Goal: Communication & Community: Connect with others

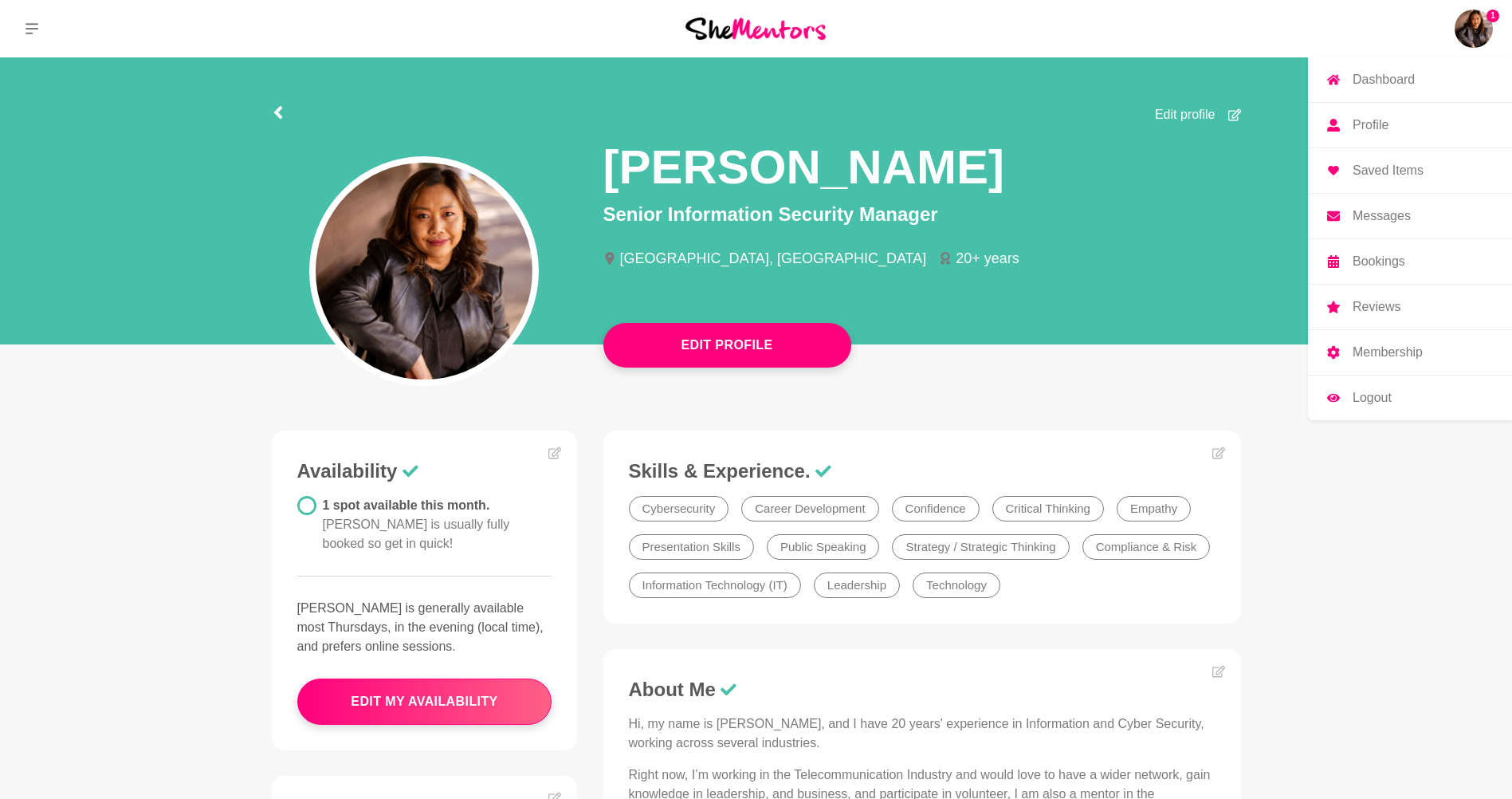
click at [1416, 208] on link "Messages" at bounding box center [1410, 216] width 204 height 44
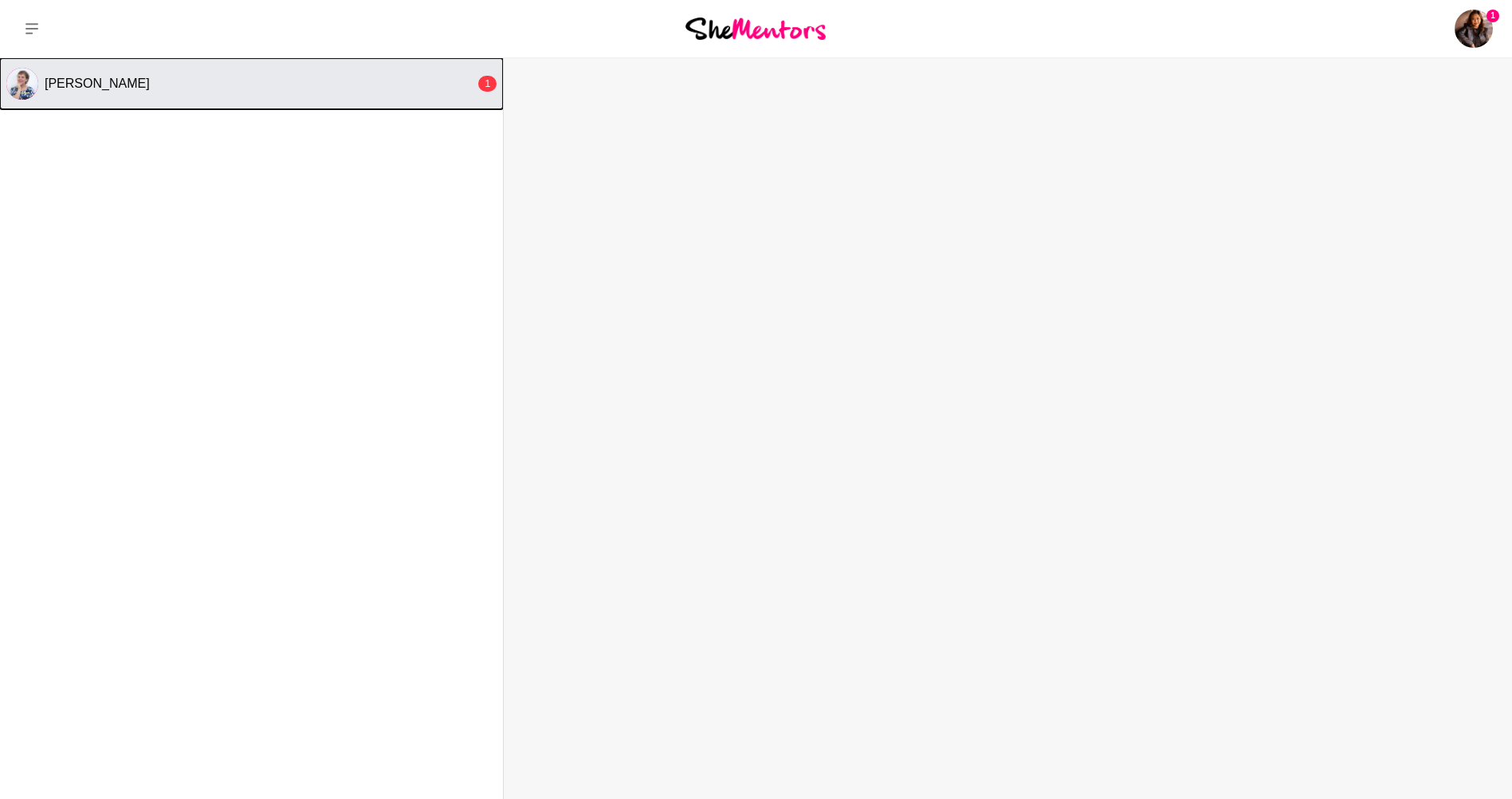
click at [337, 107] on button "[PERSON_NAME] 1" at bounding box center [251, 83] width 503 height 51
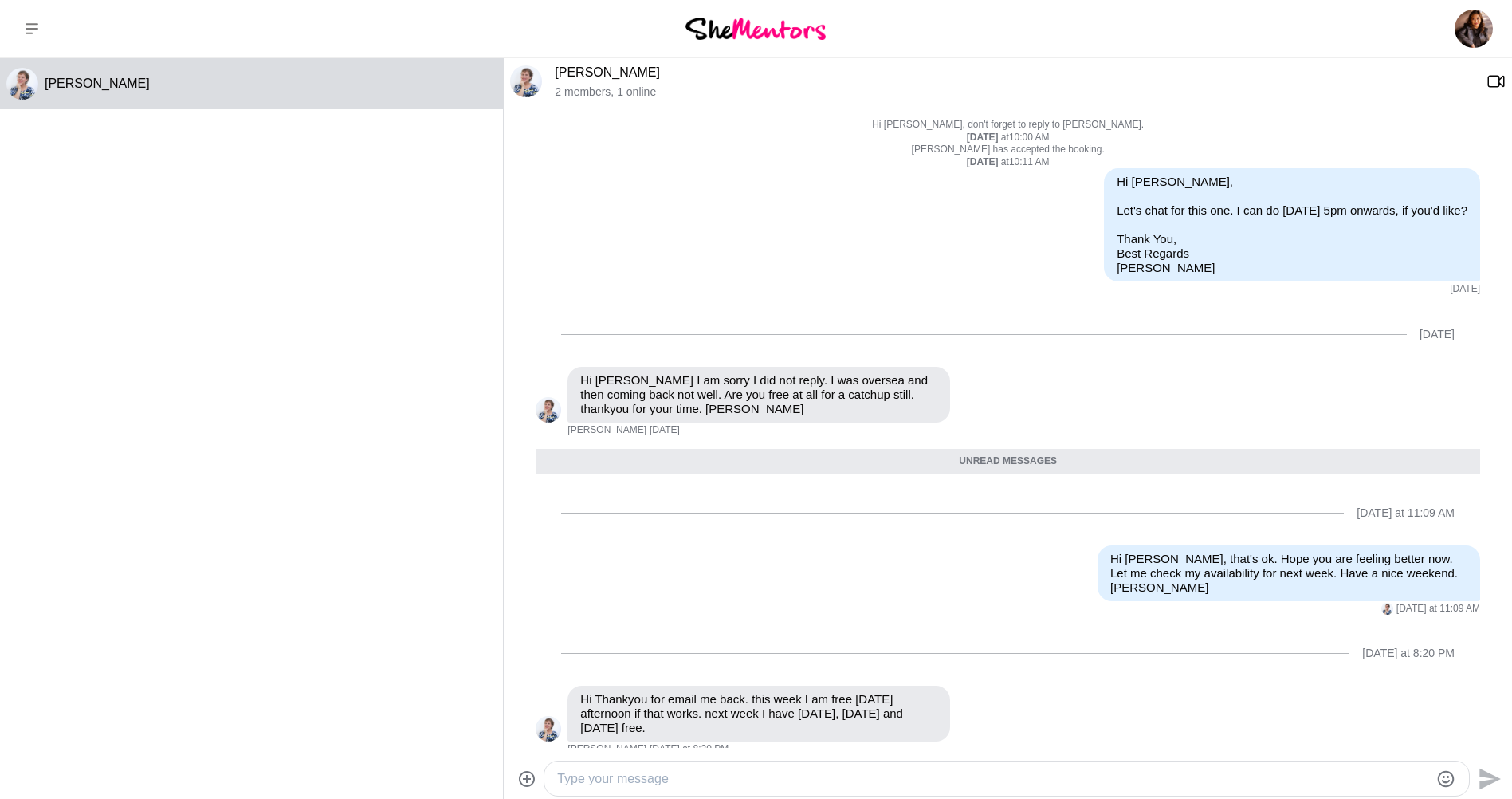
scroll to position [80, 0]
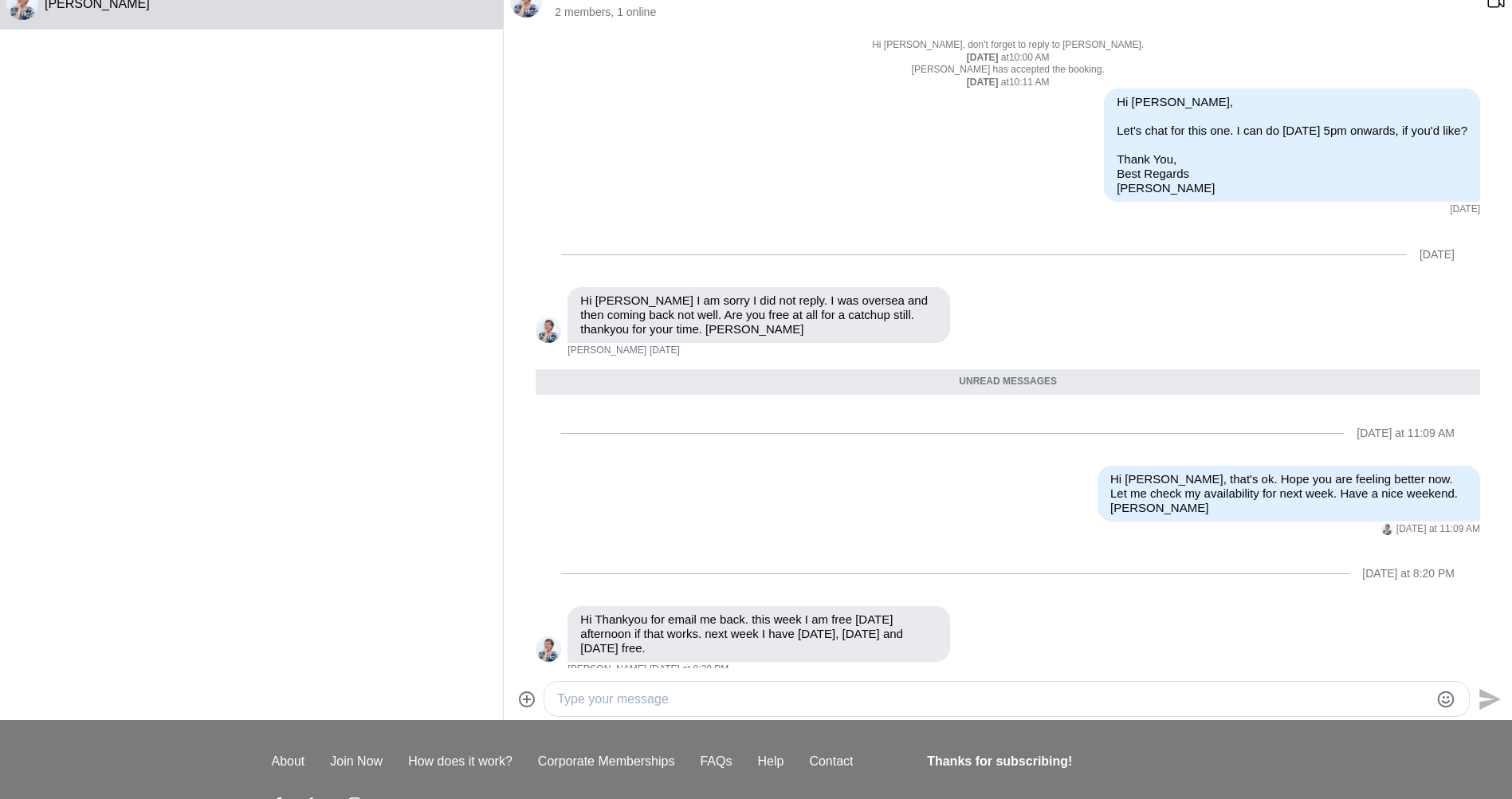
click at [910, 701] on textarea "Type your message" at bounding box center [993, 699] width 872 height 19
click at [887, 697] on textarea "Type your message" at bounding box center [993, 699] width 872 height 19
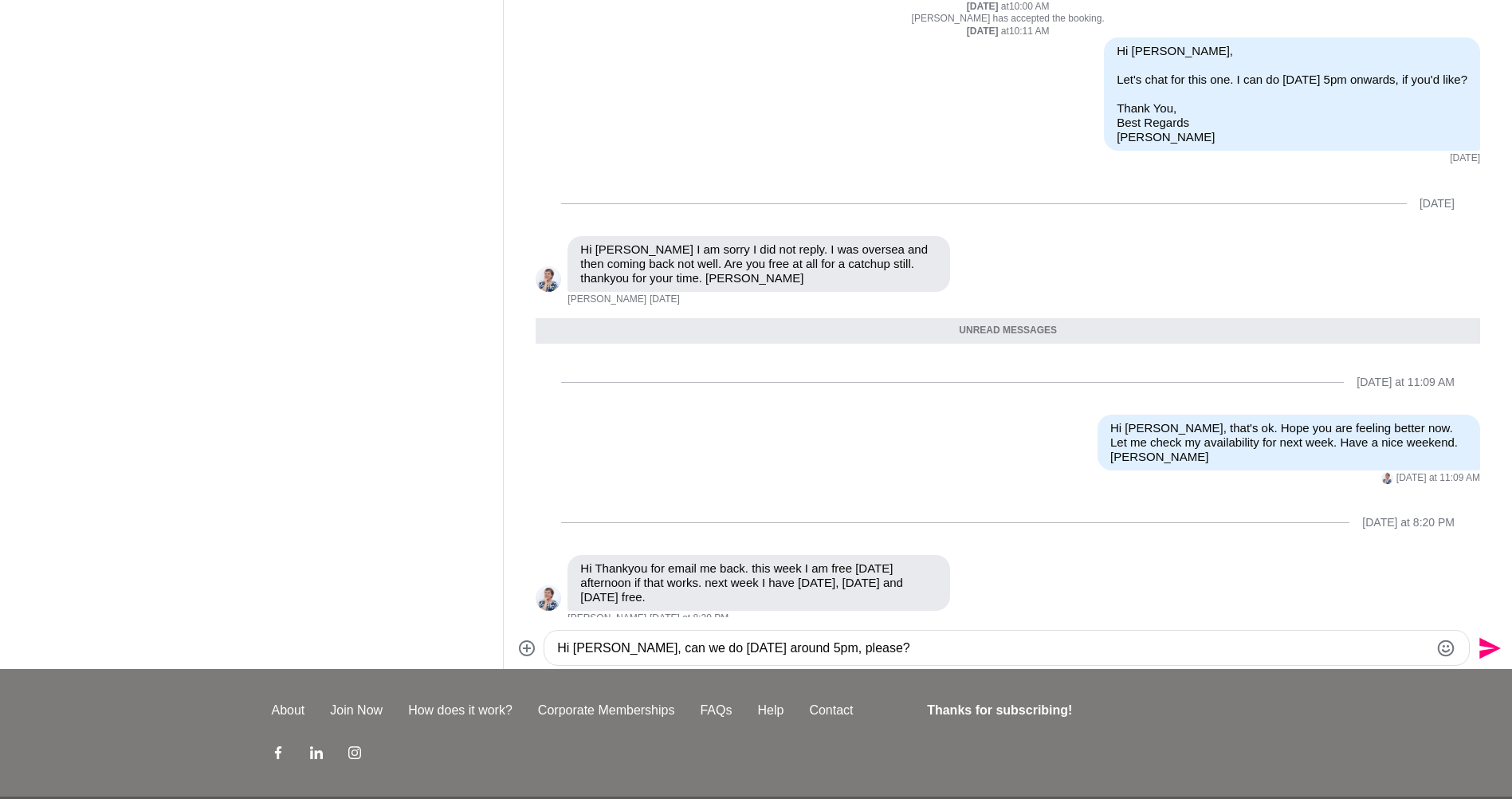
scroll to position [159, 0]
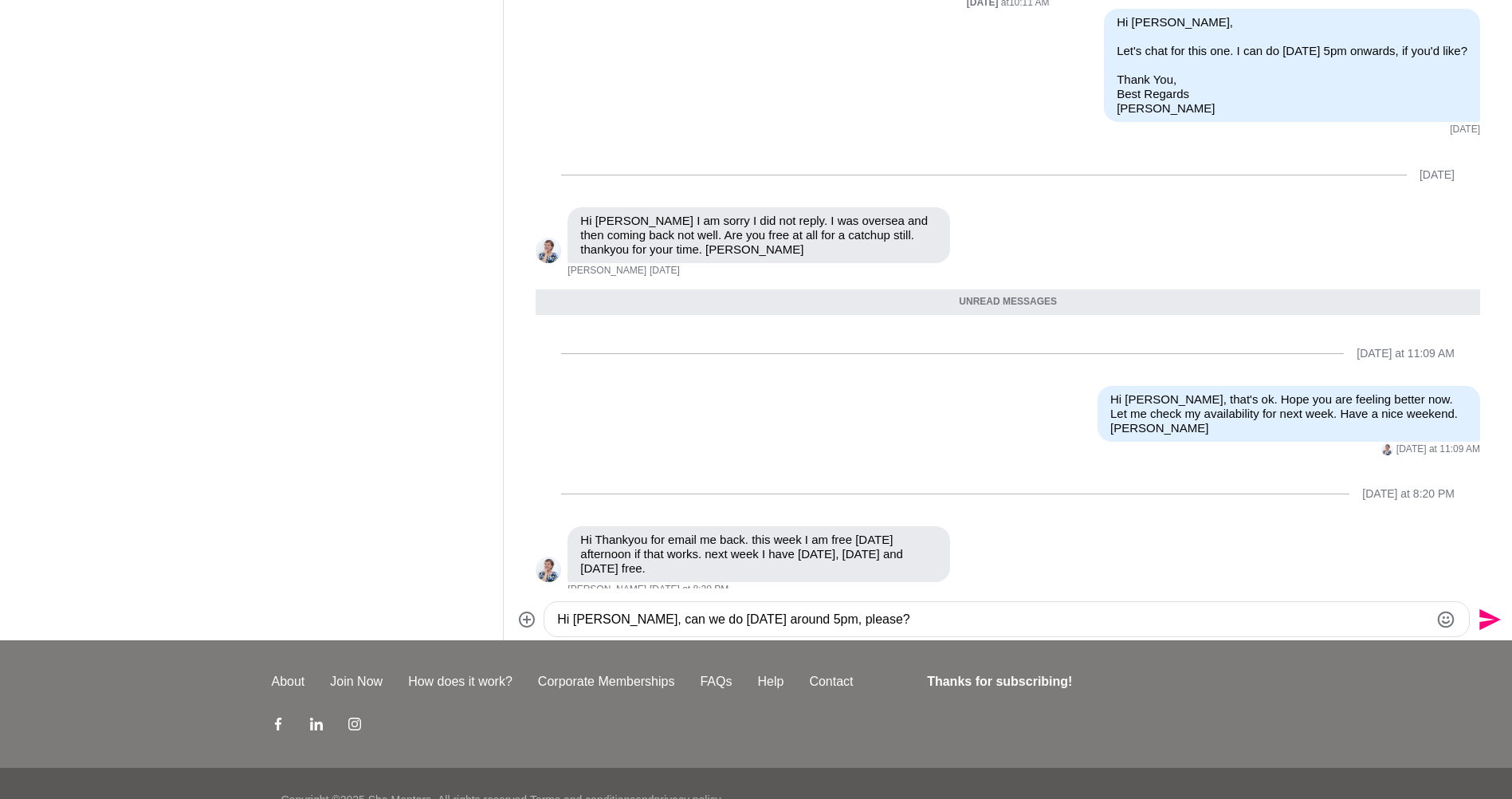
click at [619, 626] on textarea "Hi [PERSON_NAME], can we do [DATE] around 5pm, please?" at bounding box center [993, 619] width 872 height 19
drag, startPoint x: 609, startPoint y: 625, endPoint x: 664, endPoint y: 611, distance: 56.8
click at [664, 611] on textarea "Hi [PERSON_NAME], can we do [DATE] around 5pm, please?" at bounding box center [993, 619] width 872 height 19
click at [991, 619] on textarea "Hi [PERSON_NAME], would you be available [DATE][DATE] around 5pm, please?" at bounding box center [993, 619] width 872 height 19
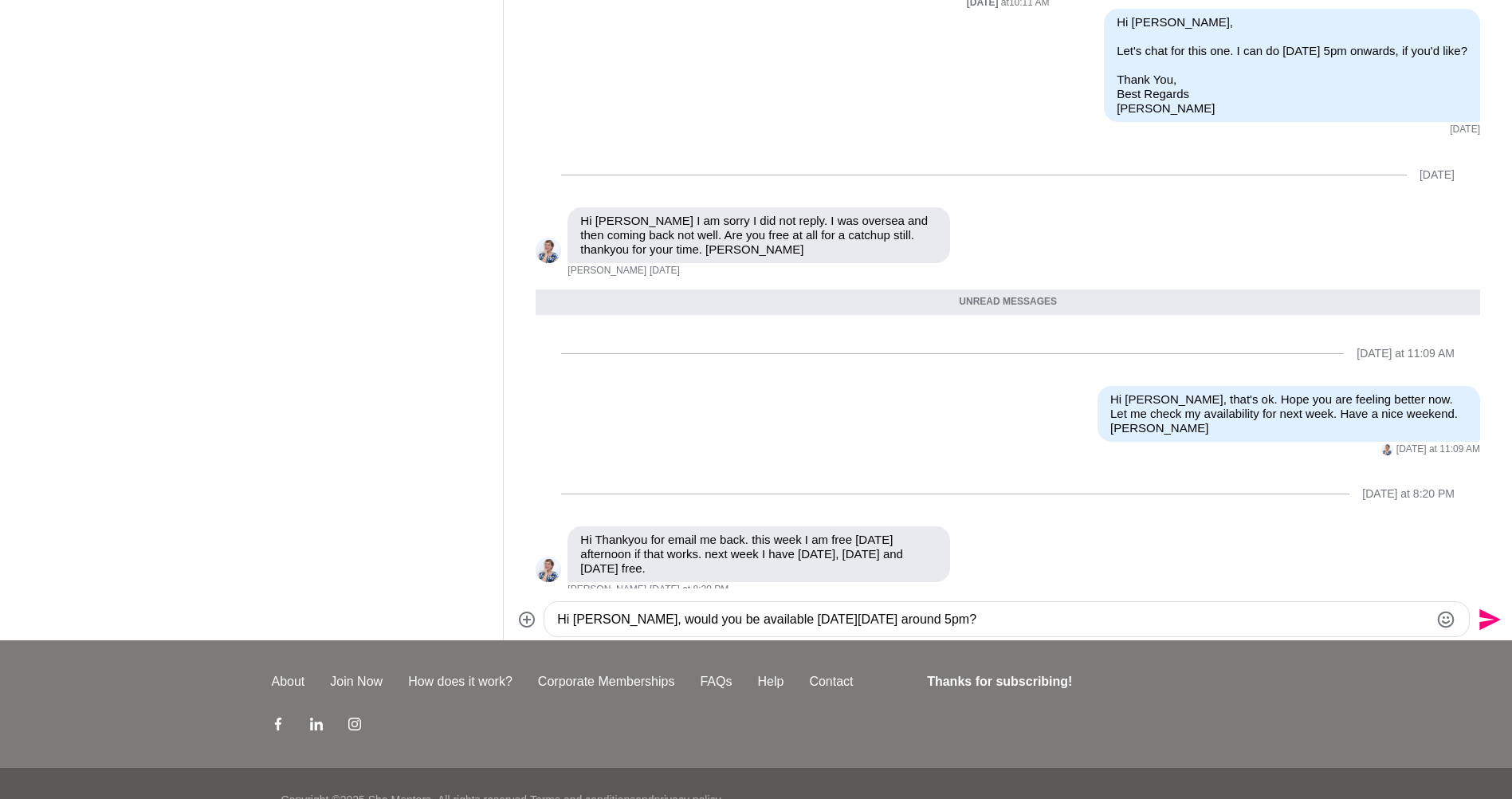
type textarea "Hi [PERSON_NAME], would you be available [DATE][DATE] around 5pm?"
click at [1485, 618] on icon "Send" at bounding box center [1488, 619] width 26 height 26
